Goal: Task Accomplishment & Management: Manage account settings

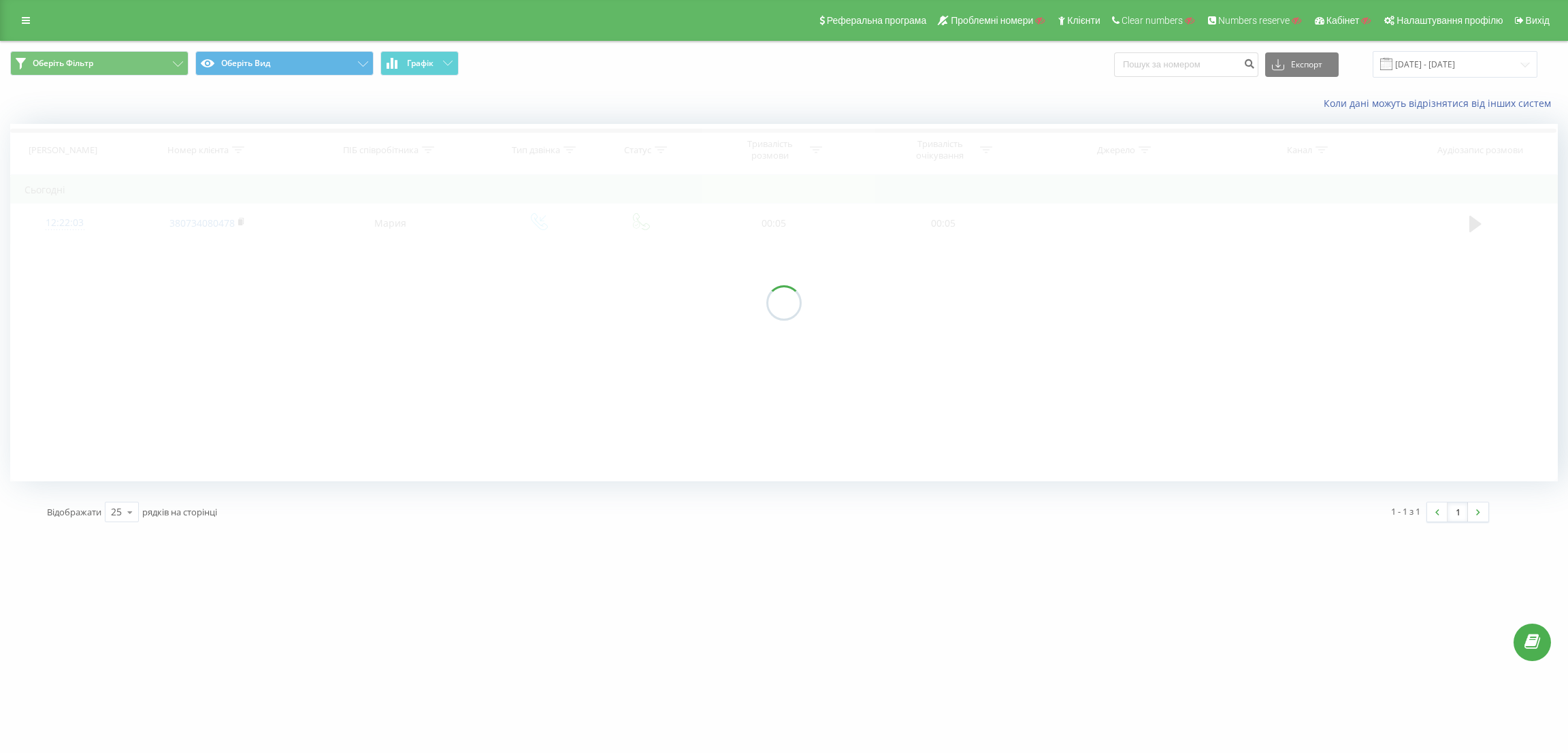
click at [1483, 224] on div at bounding box center [783, 303] width 1548 height 358
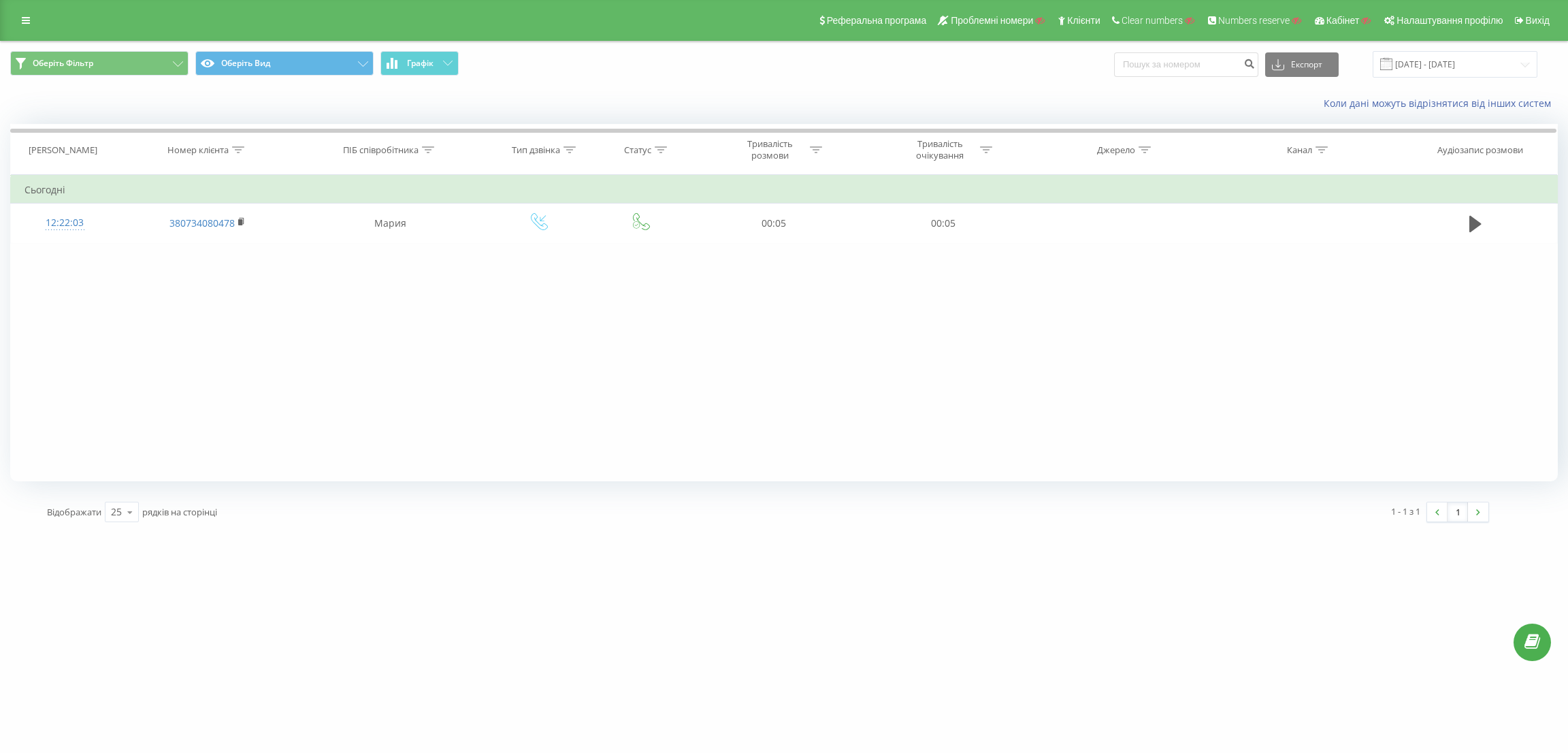
click at [1469, 229] on icon at bounding box center [1475, 223] width 12 height 19
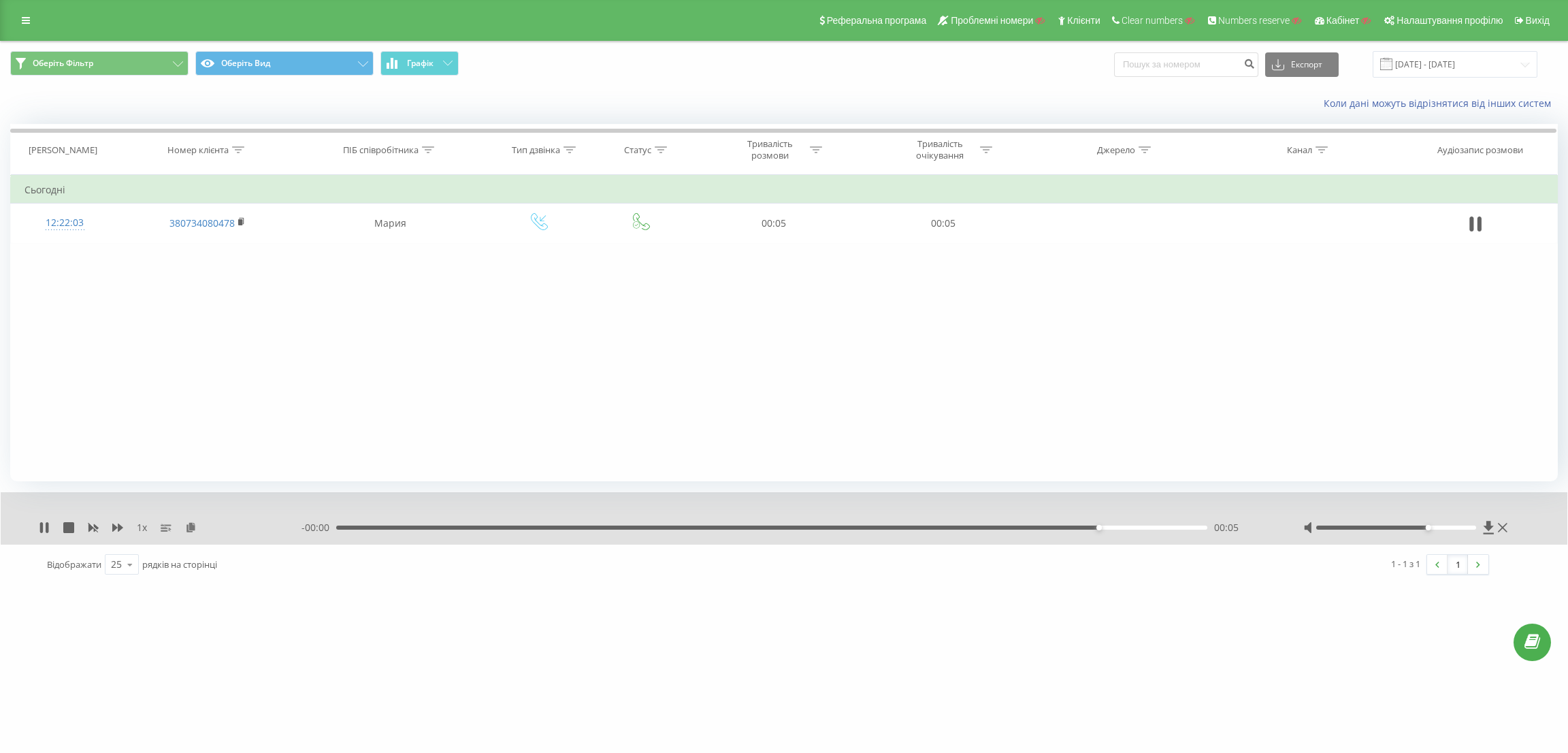
click at [1426, 528] on div at bounding box center [1396, 527] width 160 height 4
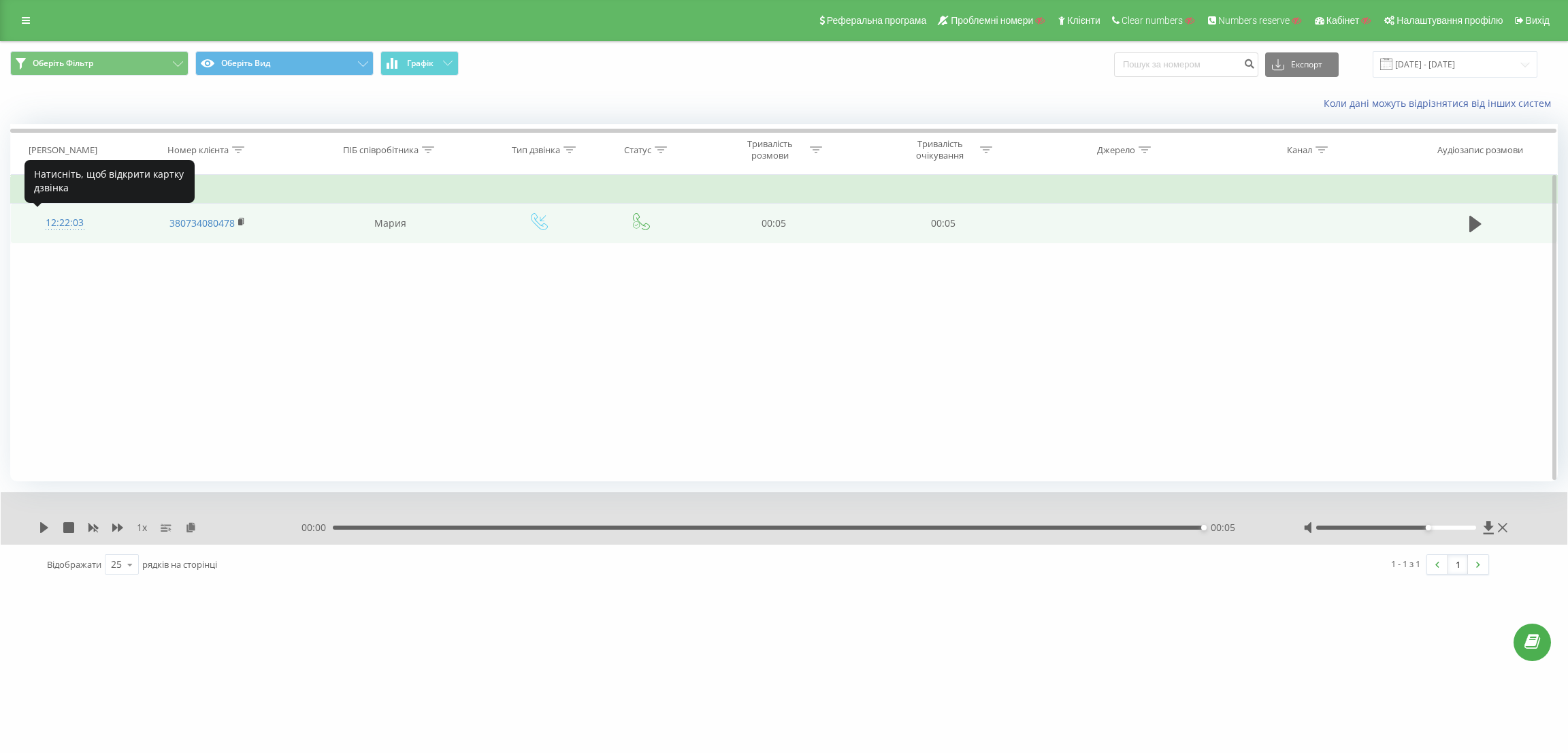
click at [74, 225] on div "12:22:03" at bounding box center [65, 223] width 81 height 27
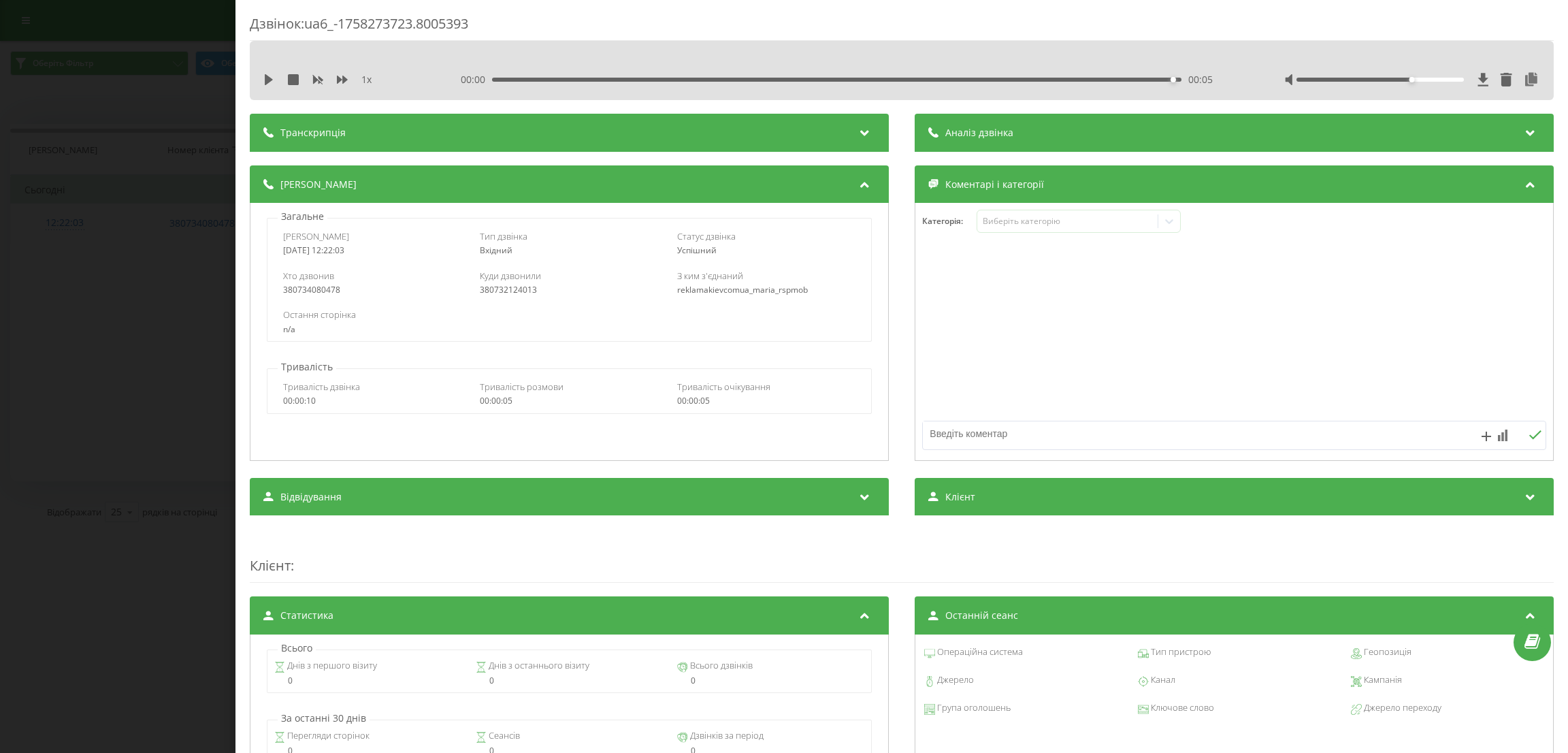
click at [153, 246] on div "Дзвінок : ua6_-1758273723.8005393 1 x 00:00 00:05 00:05 Транскрипція Для AI-ана…" at bounding box center [784, 376] width 1568 height 753
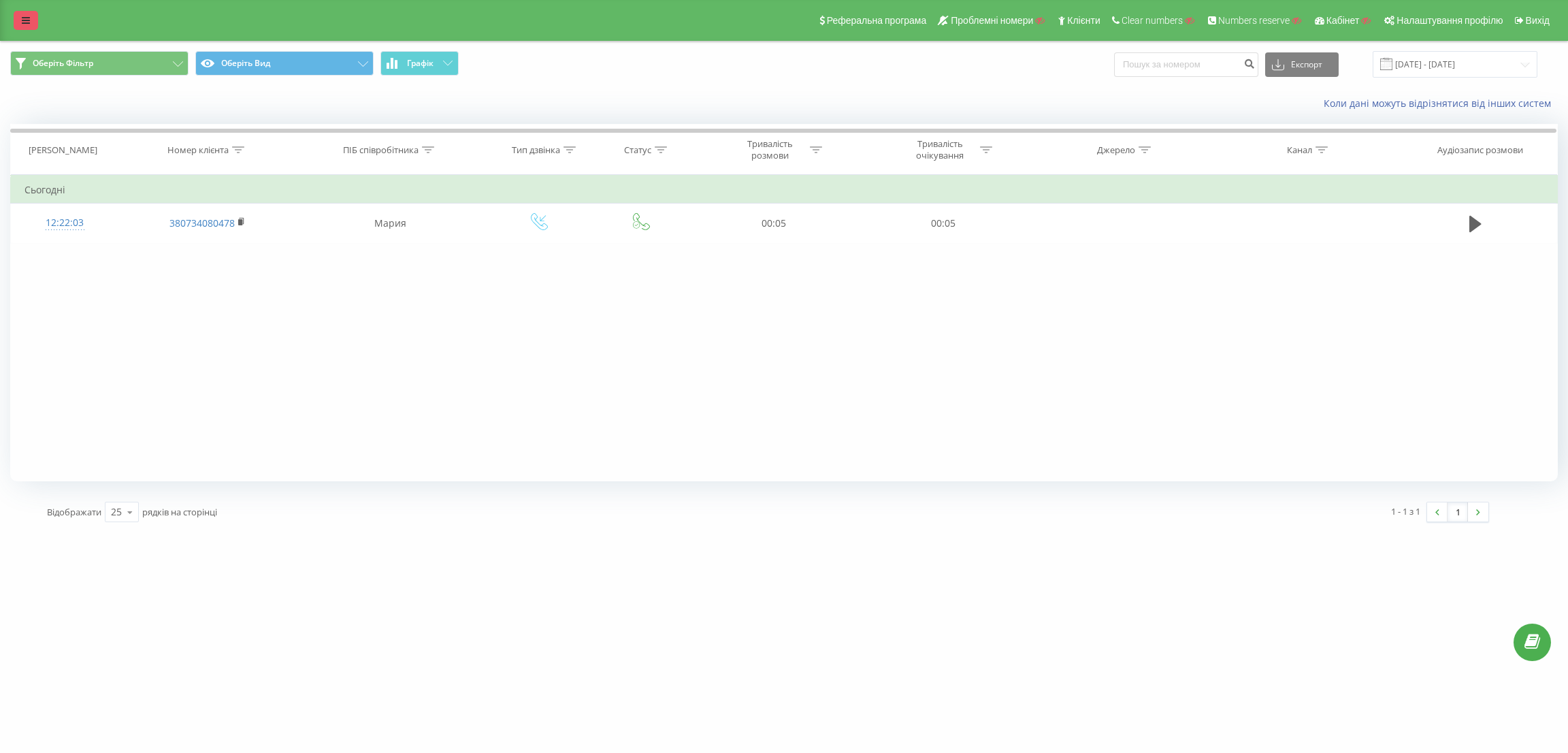
click at [32, 14] on link at bounding box center [26, 20] width 25 height 19
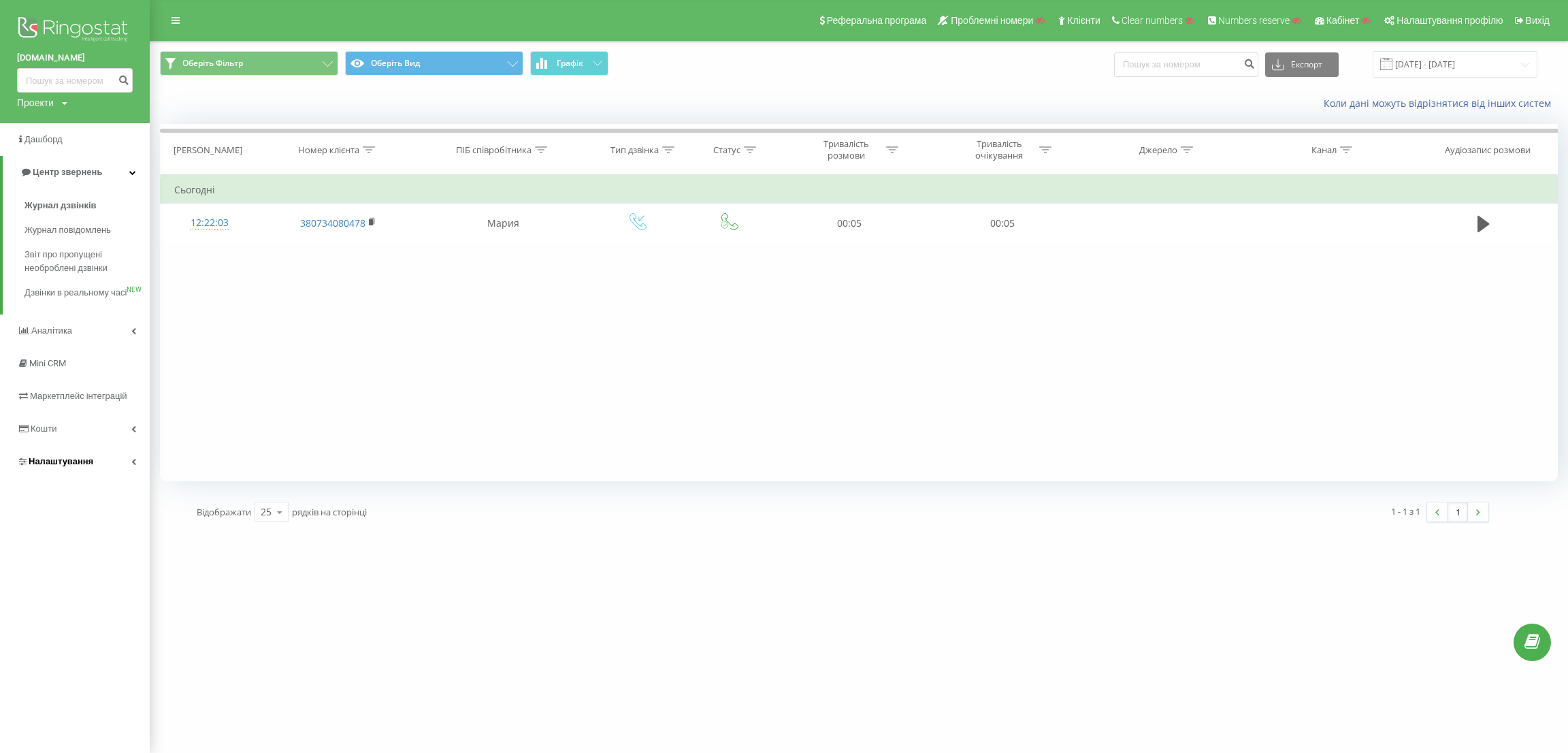
click at [85, 466] on span "Налаштування" at bounding box center [61, 460] width 65 height 10
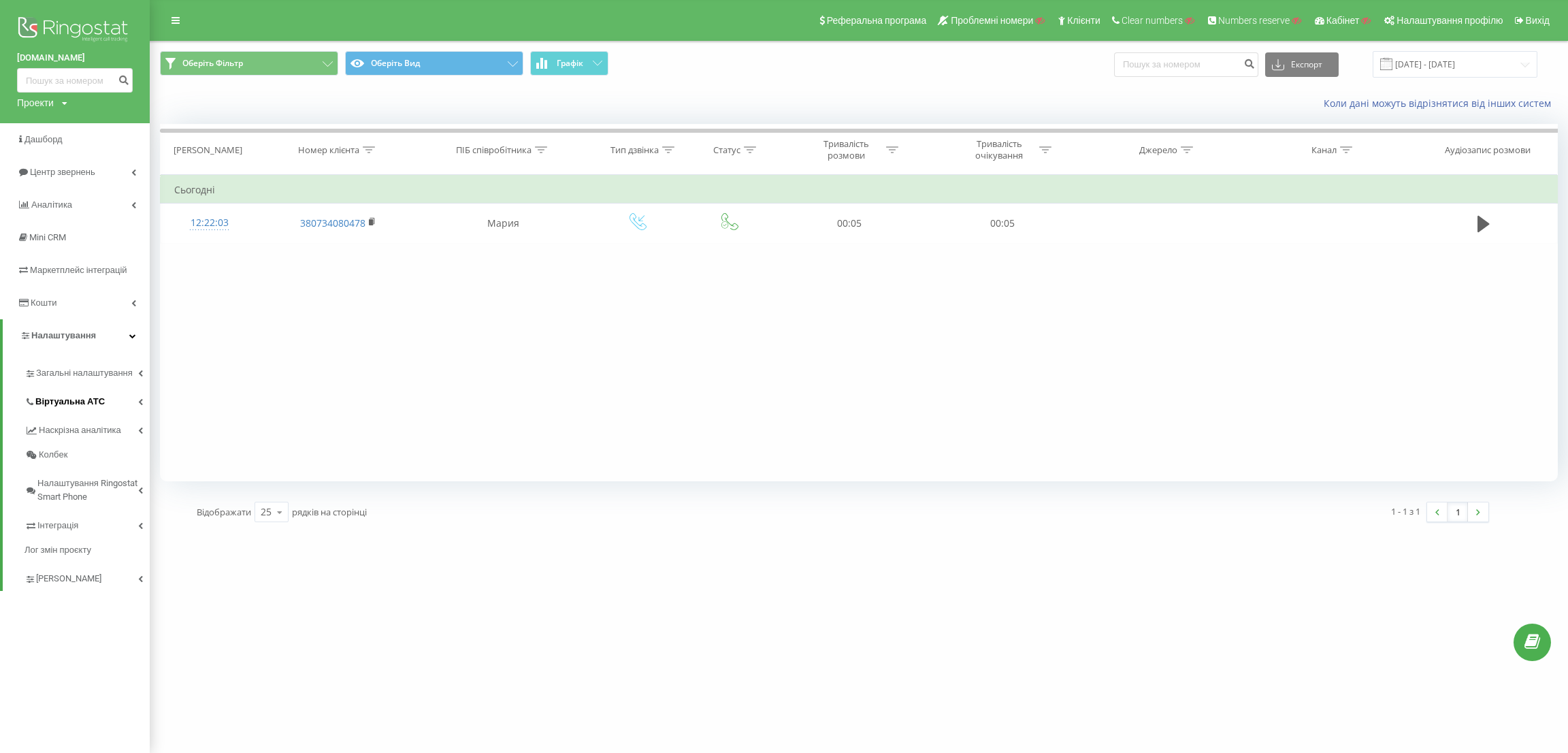
click at [91, 401] on span "Віртуальна АТС" at bounding box center [70, 401] width 69 height 13
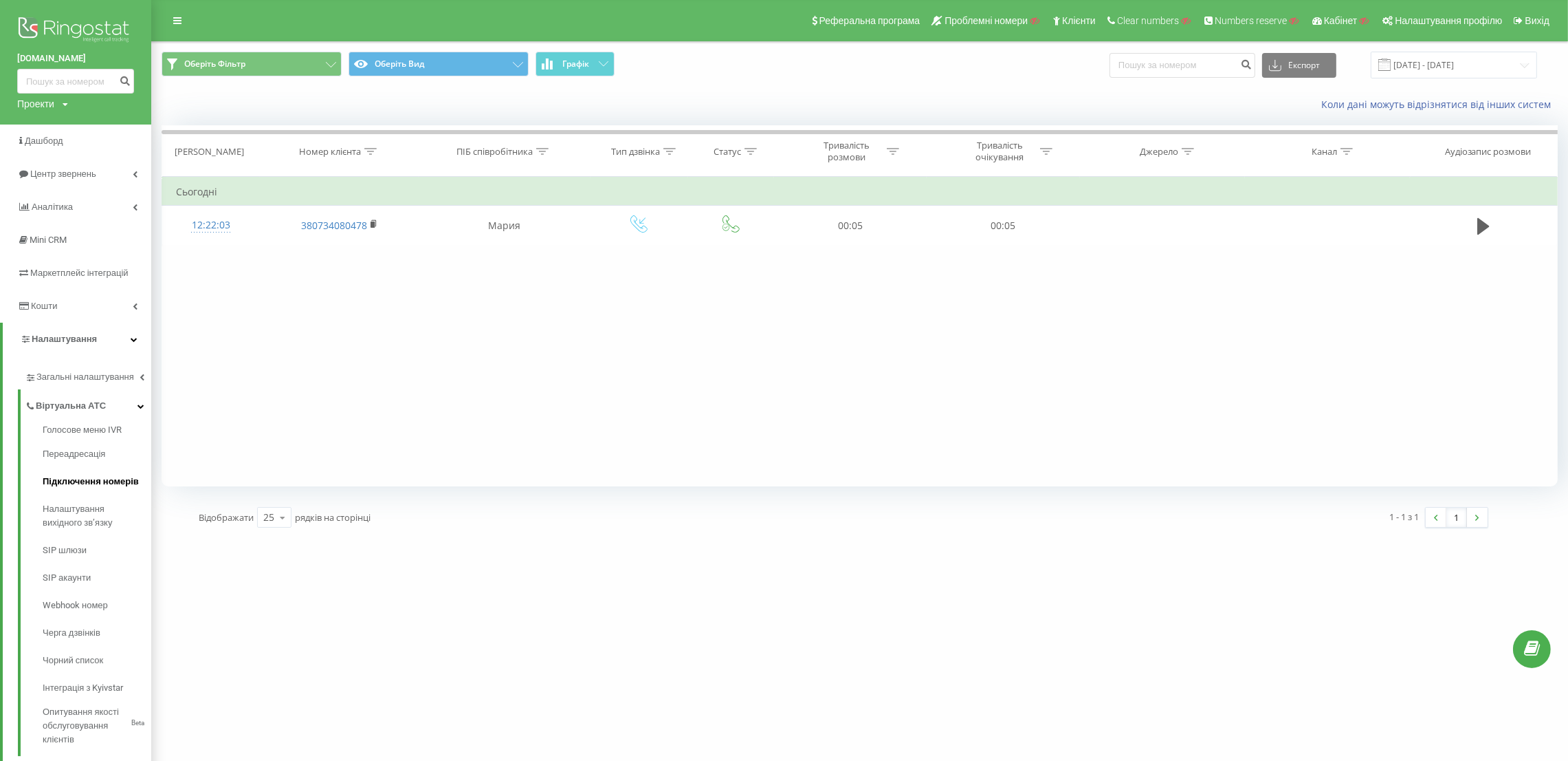
click at [101, 488] on span "Підключення номерів" at bounding box center [90, 481] width 96 height 13
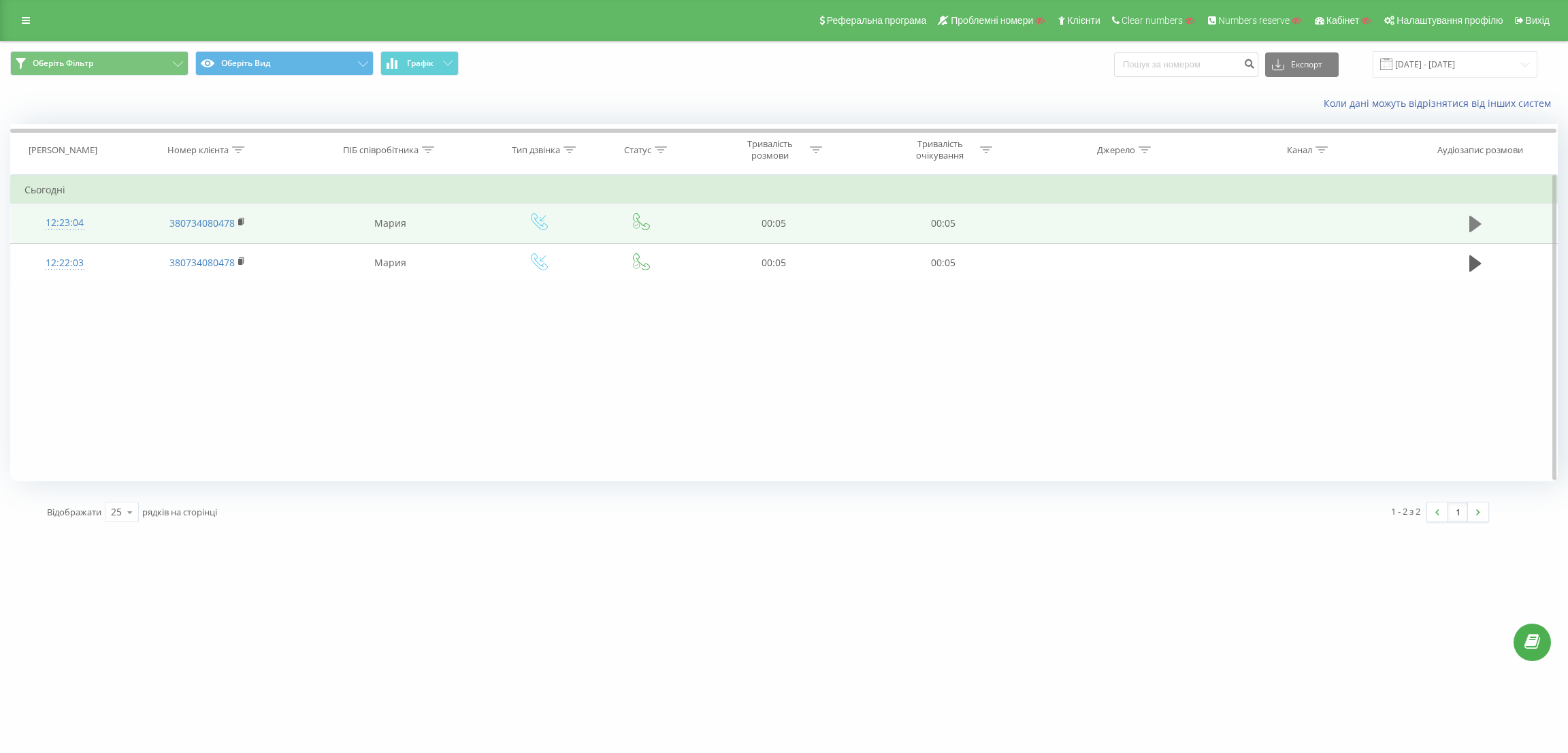
click at [1473, 224] on icon at bounding box center [1475, 223] width 12 height 16
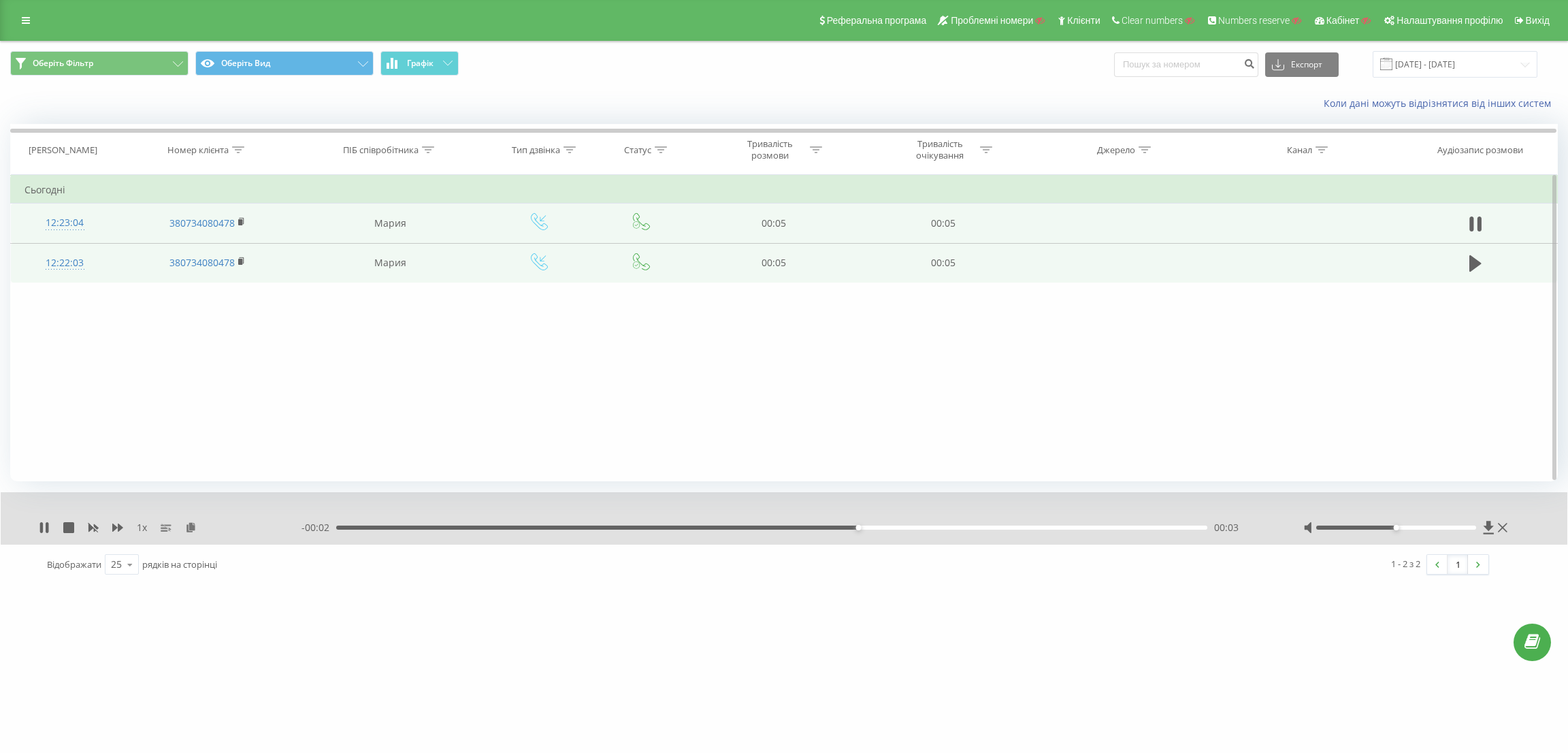
click at [1485, 262] on td at bounding box center [1475, 263] width 163 height 39
click at [1480, 262] on icon at bounding box center [1475, 263] width 12 height 16
click at [1481, 226] on button at bounding box center [1475, 223] width 20 height 20
click at [47, 523] on icon at bounding box center [44, 528] width 11 height 11
click at [1477, 223] on icon at bounding box center [1475, 223] width 12 height 16
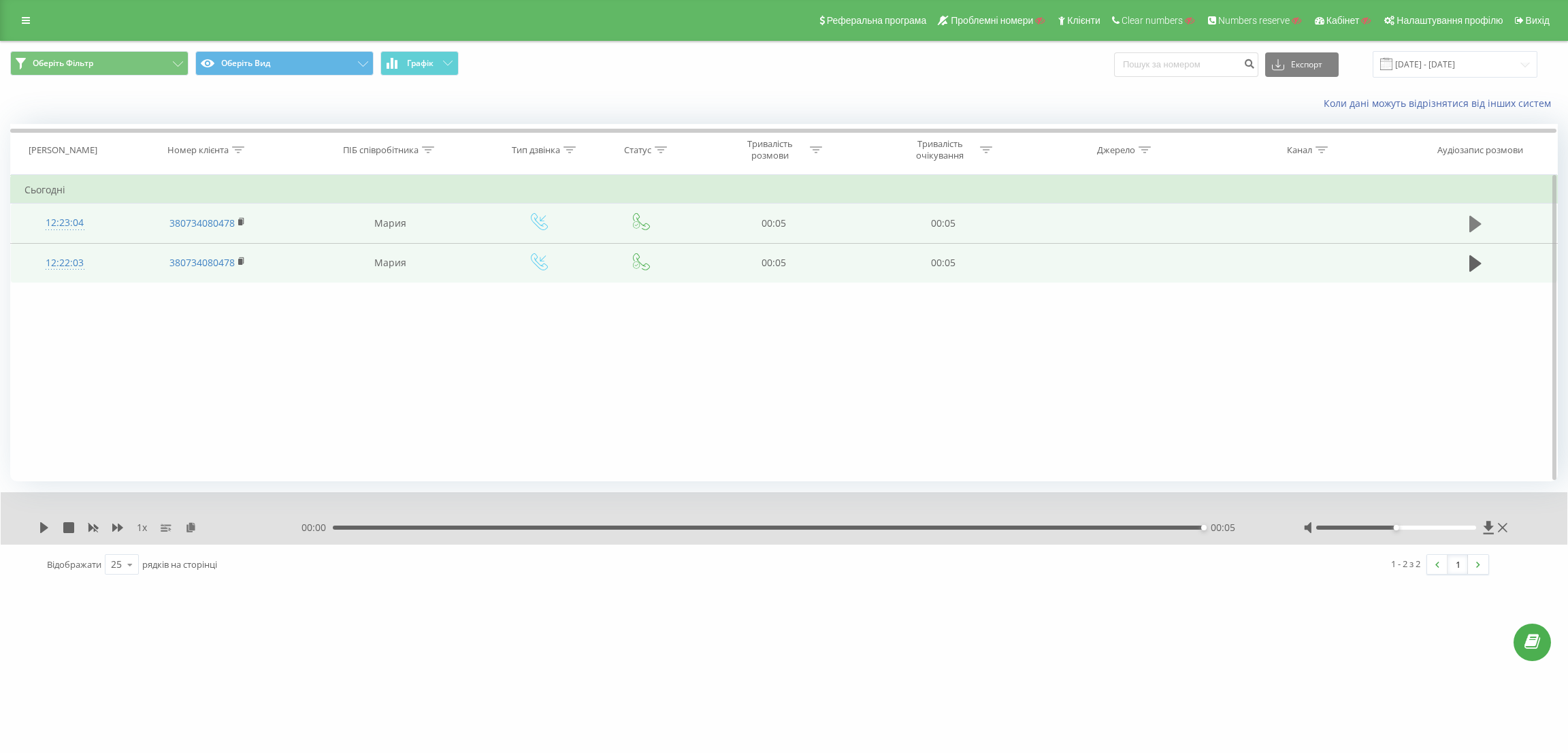
click at [1476, 224] on icon at bounding box center [1475, 223] width 12 height 16
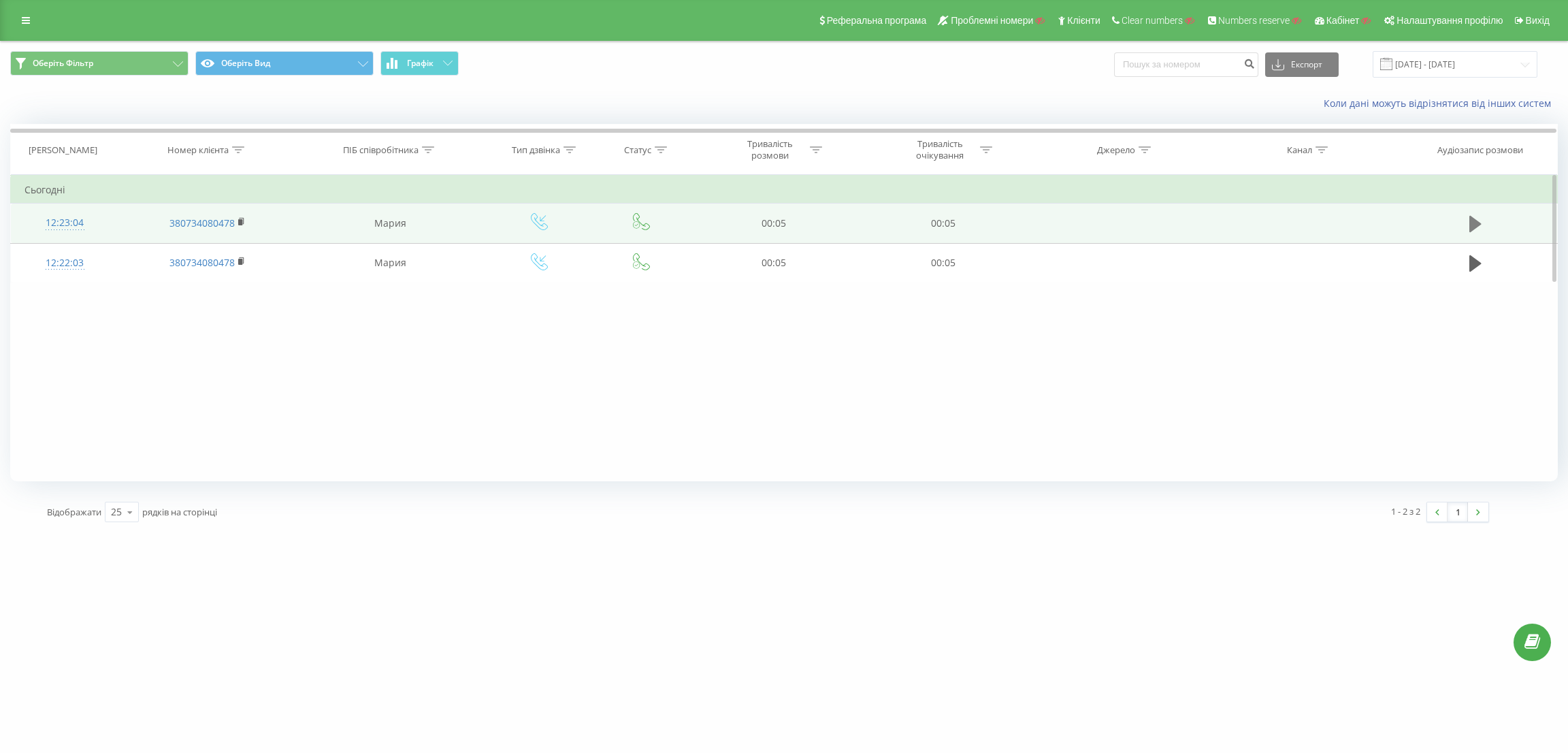
click at [1475, 221] on icon at bounding box center [1475, 223] width 12 height 16
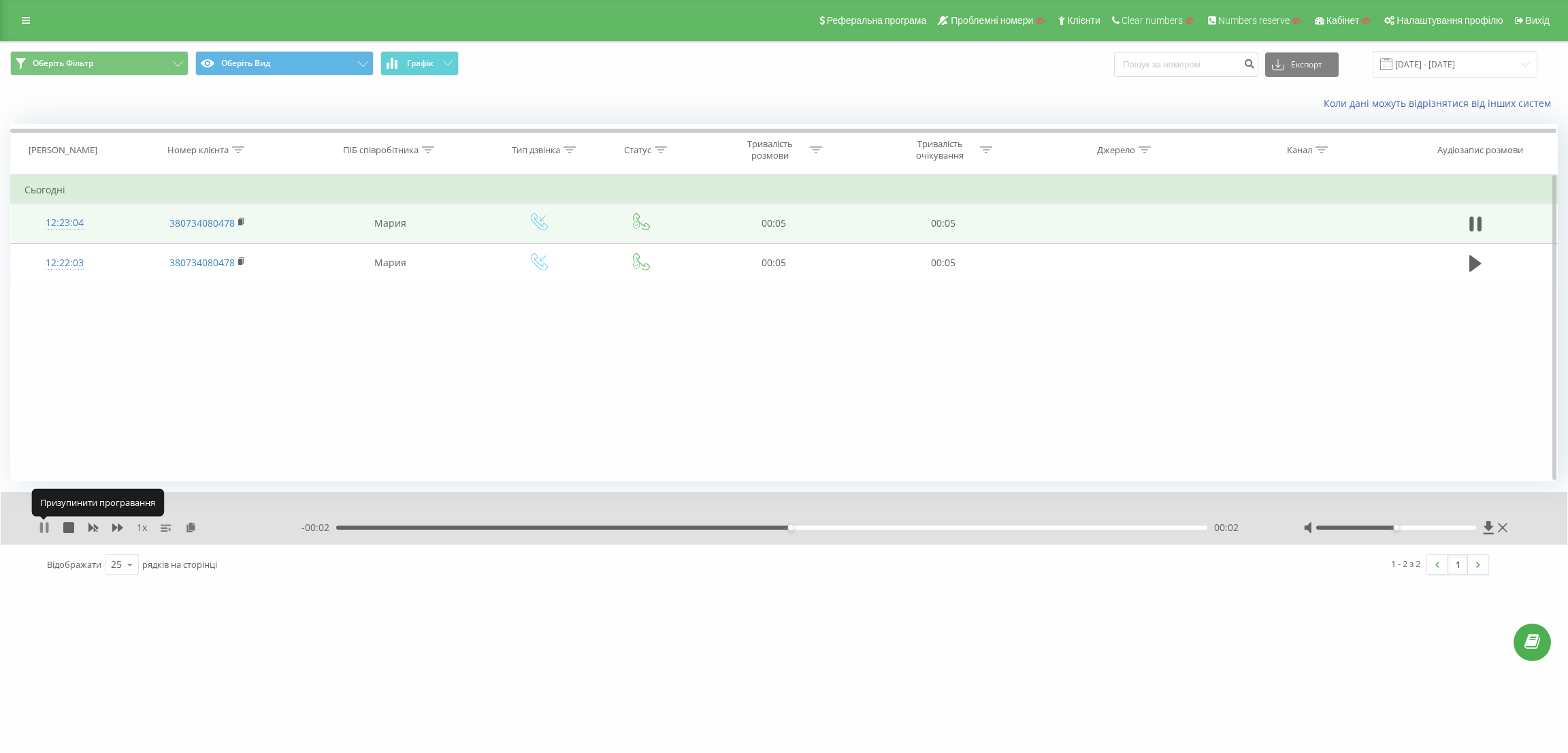
click at [40, 528] on icon at bounding box center [41, 528] width 3 height 11
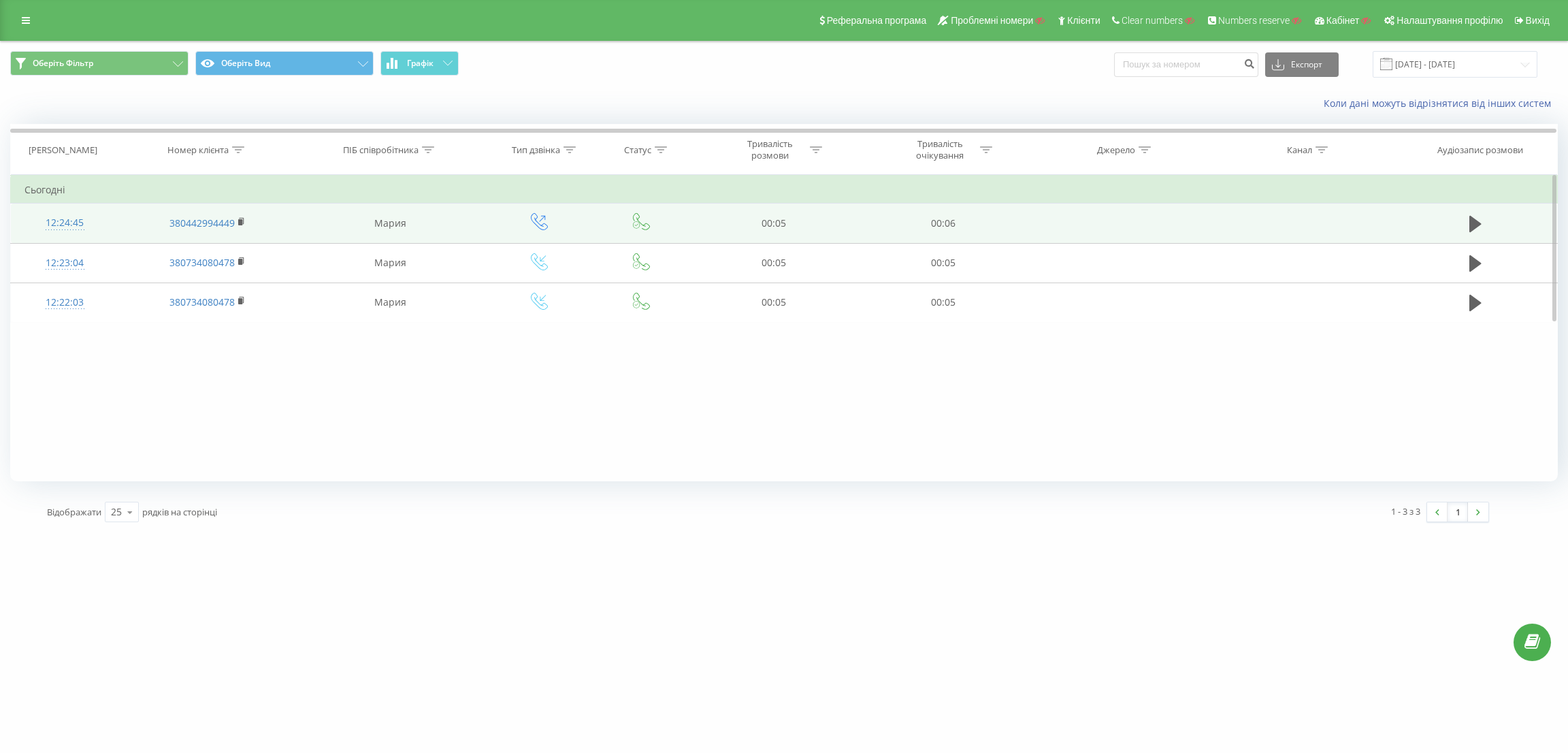
click at [1487, 218] on td at bounding box center [1475, 223] width 163 height 39
click at [1482, 218] on button at bounding box center [1475, 223] width 20 height 20
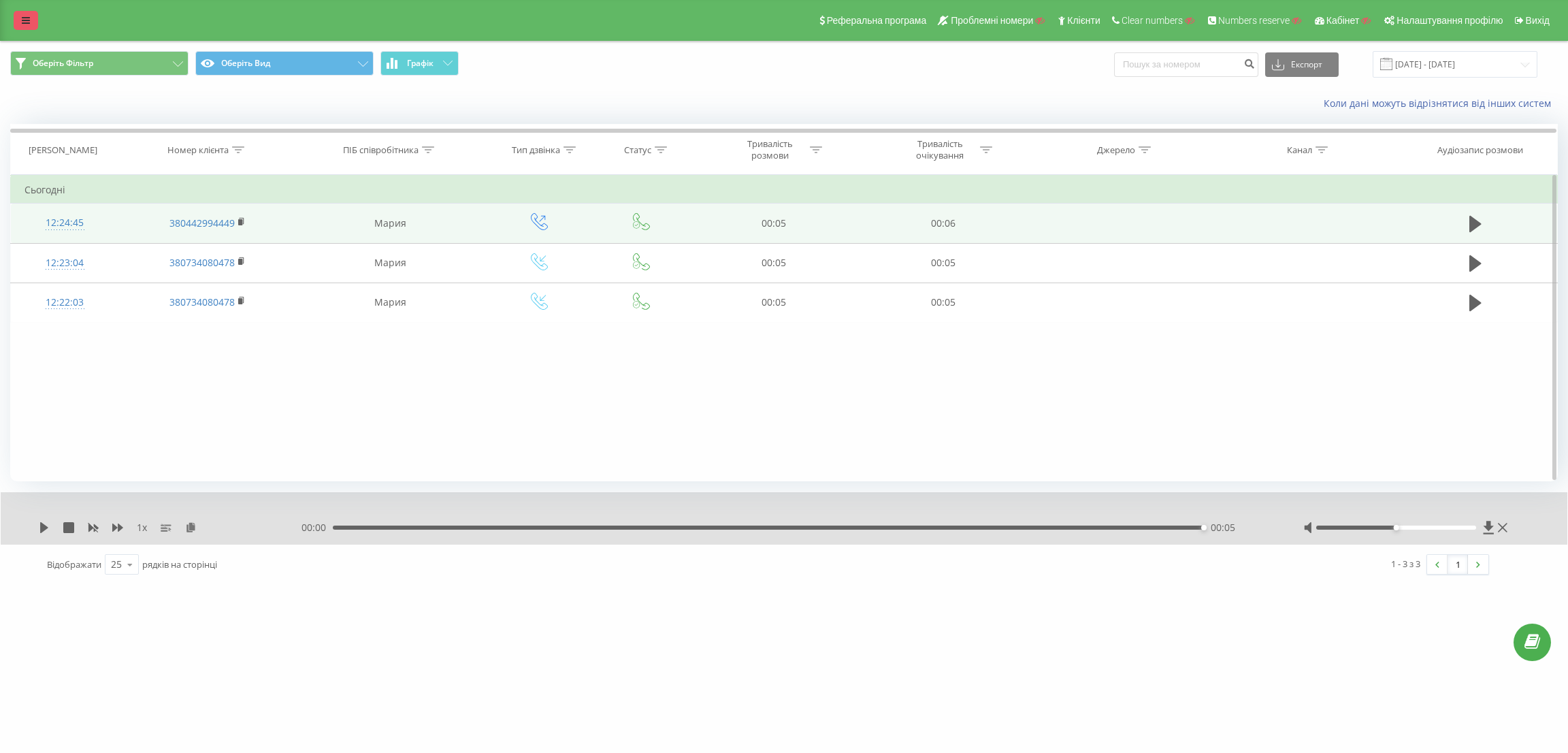
click at [14, 16] on link at bounding box center [26, 20] width 25 height 19
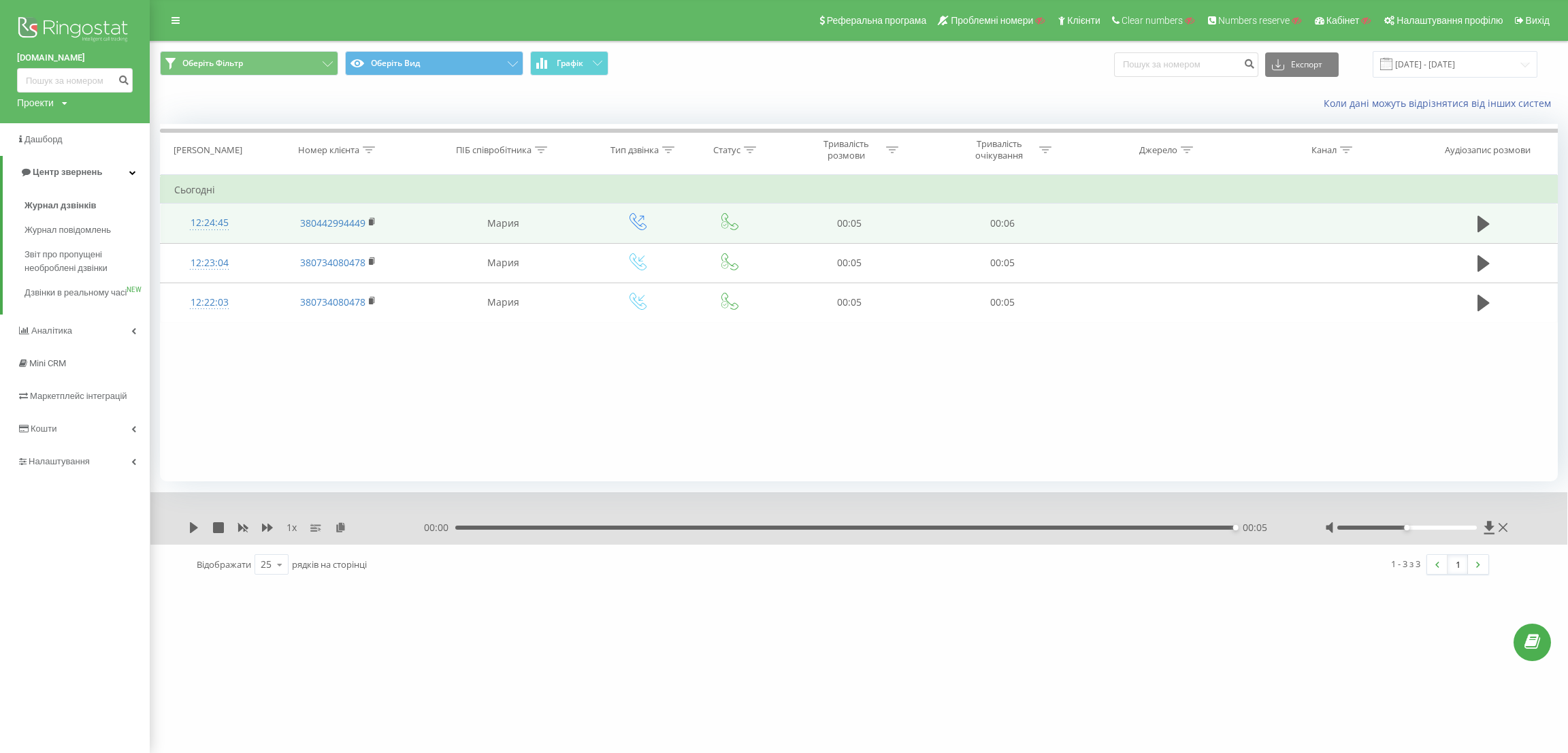
click at [35, 26] on img at bounding box center [75, 30] width 116 height 34
